Goal: Task Accomplishment & Management: Manage account settings

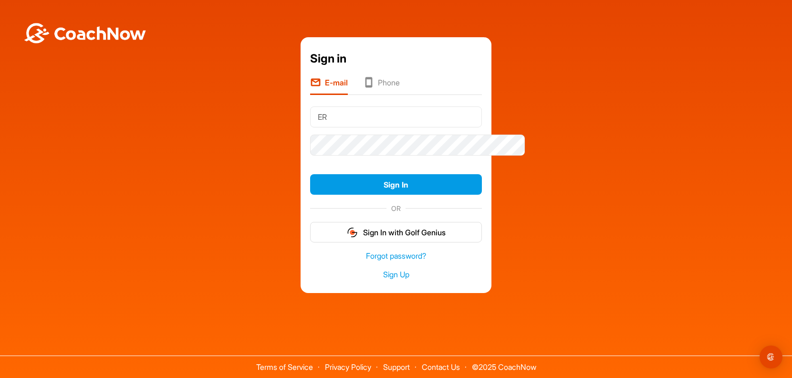
type input "E"
type input "[EMAIL_ADDRESS][DOMAIN_NAME]"
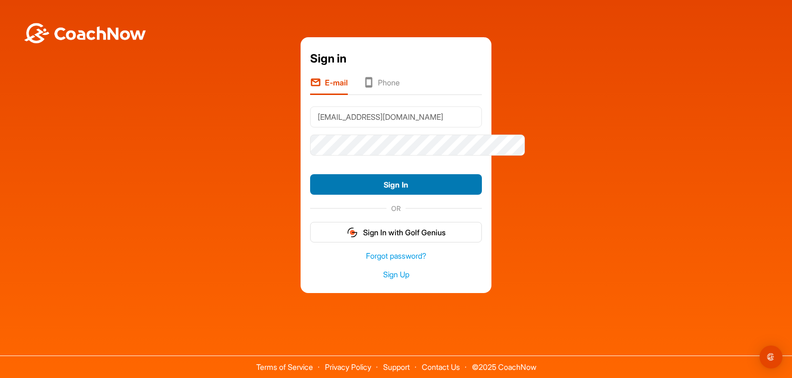
click at [358, 181] on button "Sign In" at bounding box center [396, 184] width 172 height 21
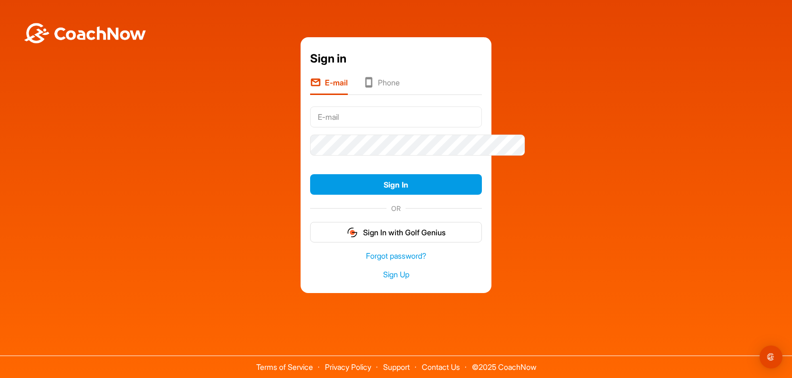
click at [366, 77] on li "Phone" at bounding box center [381, 86] width 37 height 18
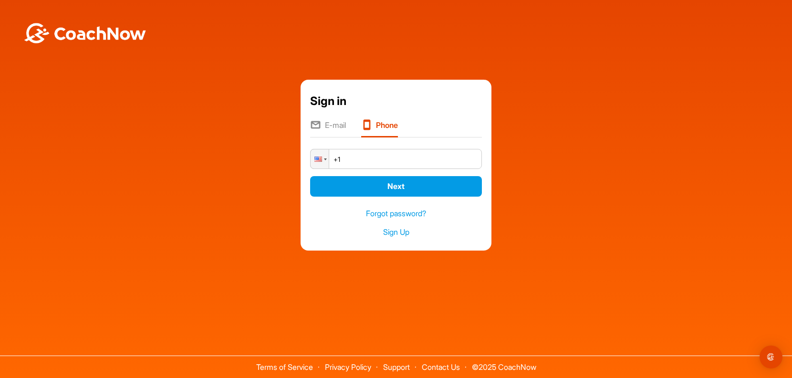
click at [374, 152] on input "+1" at bounding box center [396, 159] width 172 height 20
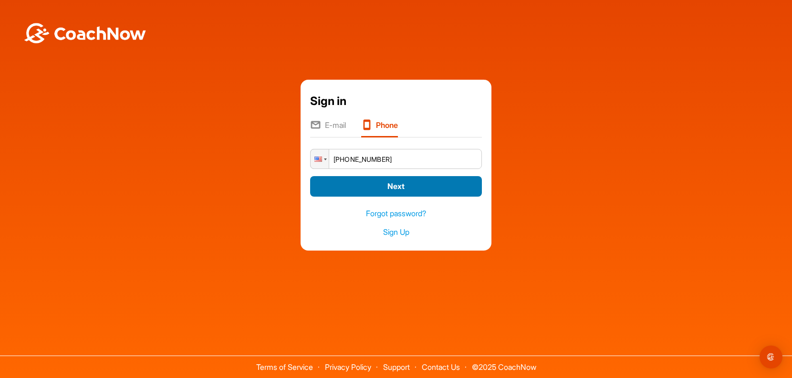
type input "[PHONE_NUMBER]"
click at [414, 187] on button "Next" at bounding box center [396, 186] width 172 height 21
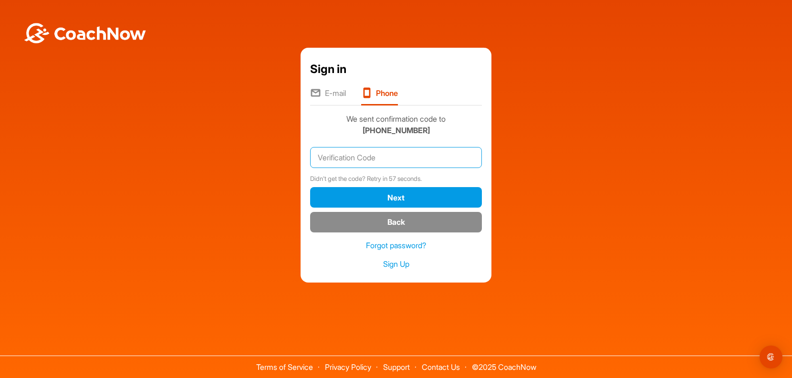
click at [454, 147] on input "text" at bounding box center [396, 157] width 172 height 21
click at [467, 272] on div "Forgot password? Sign Up" at bounding box center [396, 255] width 172 height 44
